Goal: Transaction & Acquisition: Obtain resource

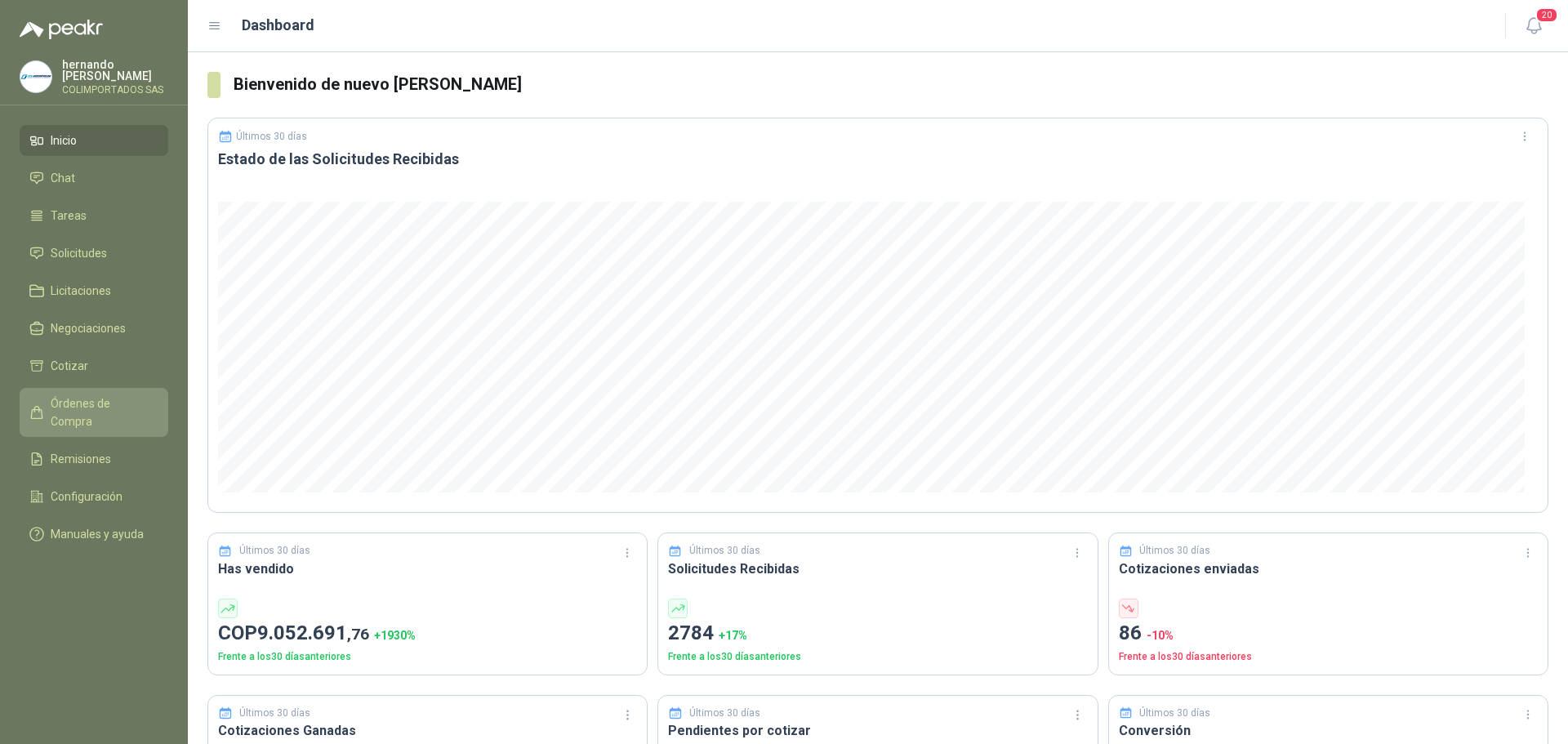
click at [101, 406] on span "Órdenes de Compra" at bounding box center [102, 412] width 102 height 36
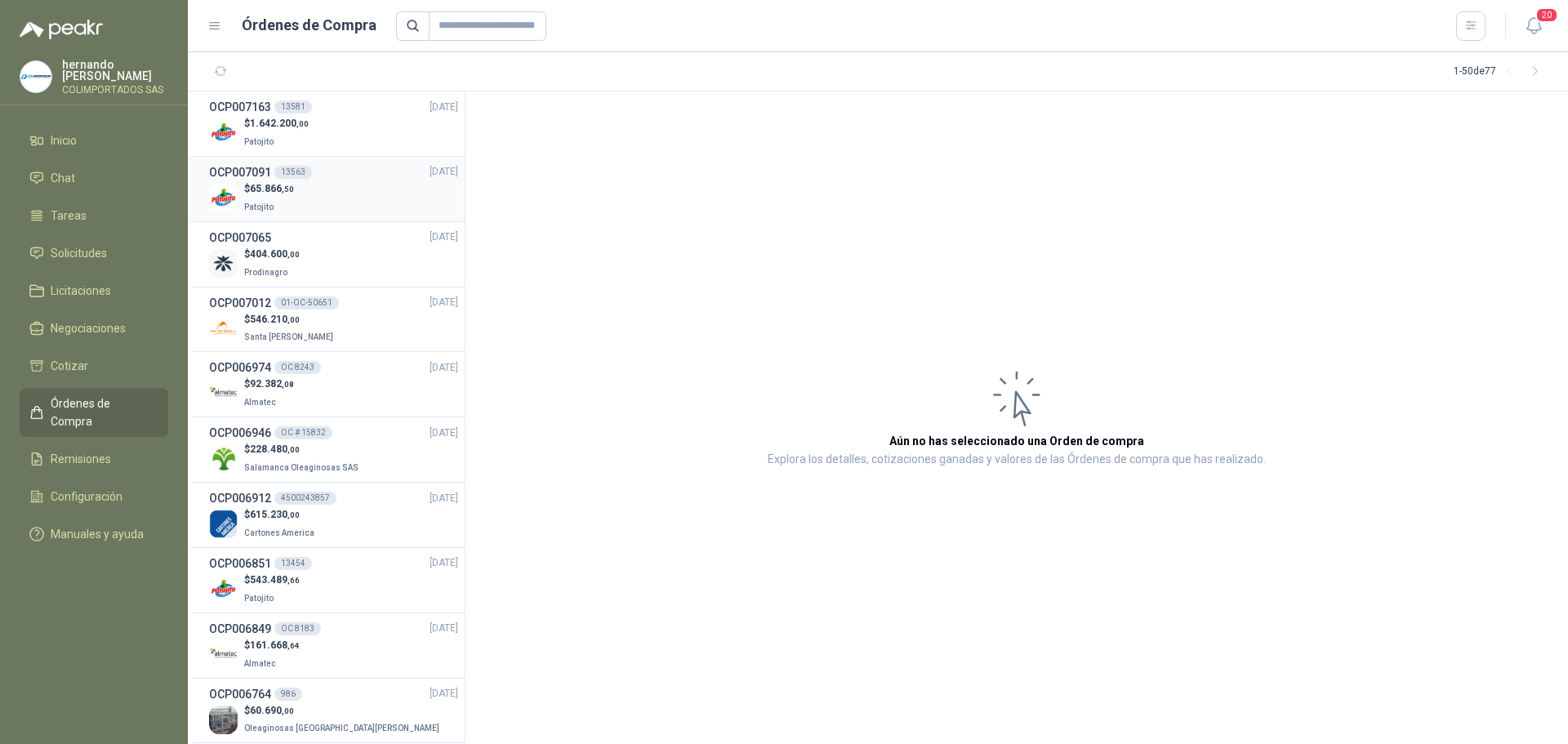
click at [329, 188] on div "$ 65.866 ,50 Patojito" at bounding box center [333, 198] width 249 height 33
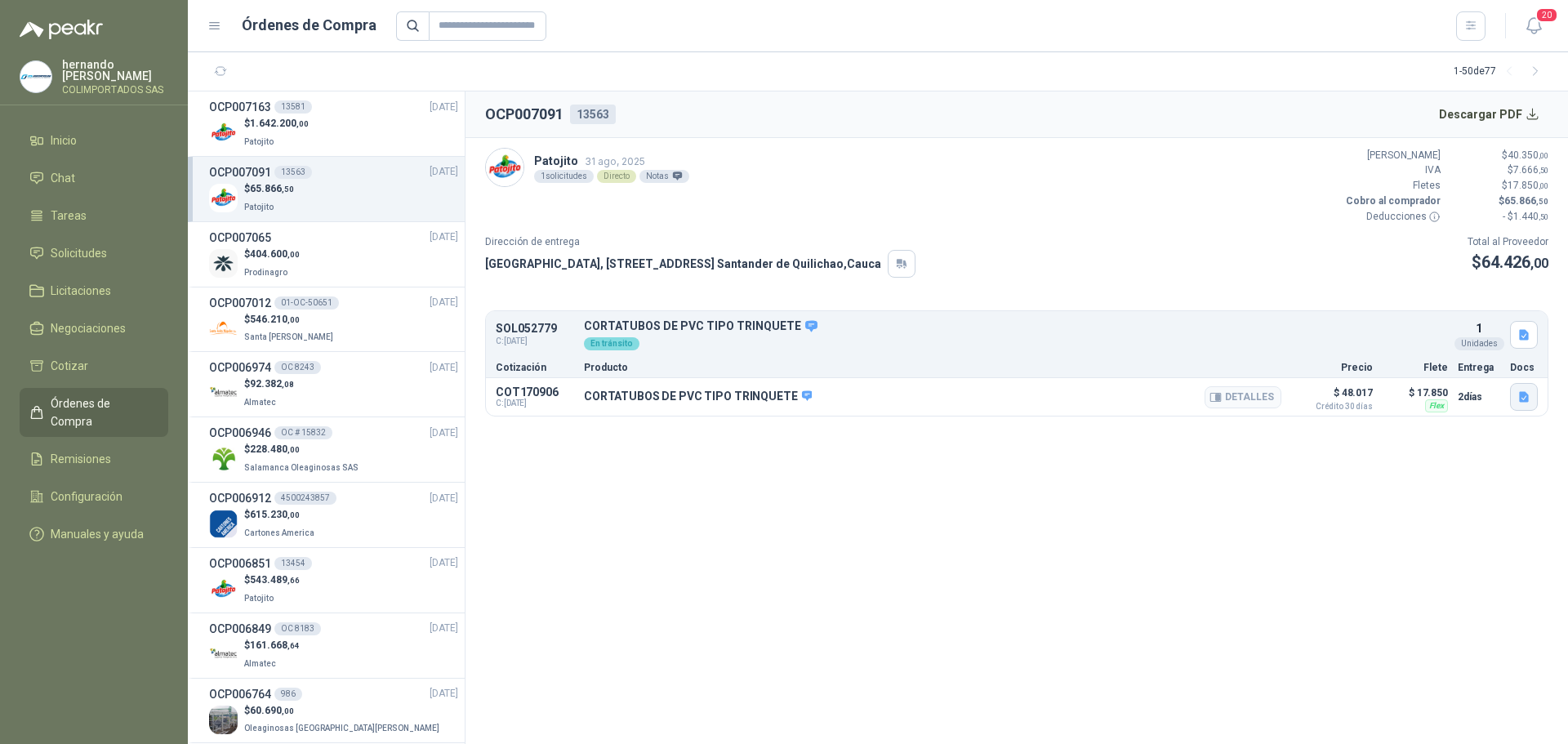
click at [1525, 394] on icon "button" at bounding box center [1523, 396] width 10 height 11
click at [1437, 359] on button "CORTATUBOS DE PVC.pdf" at bounding box center [1454, 360] width 146 height 18
